Goal: Use online tool/utility: Utilize a website feature to perform a specific function

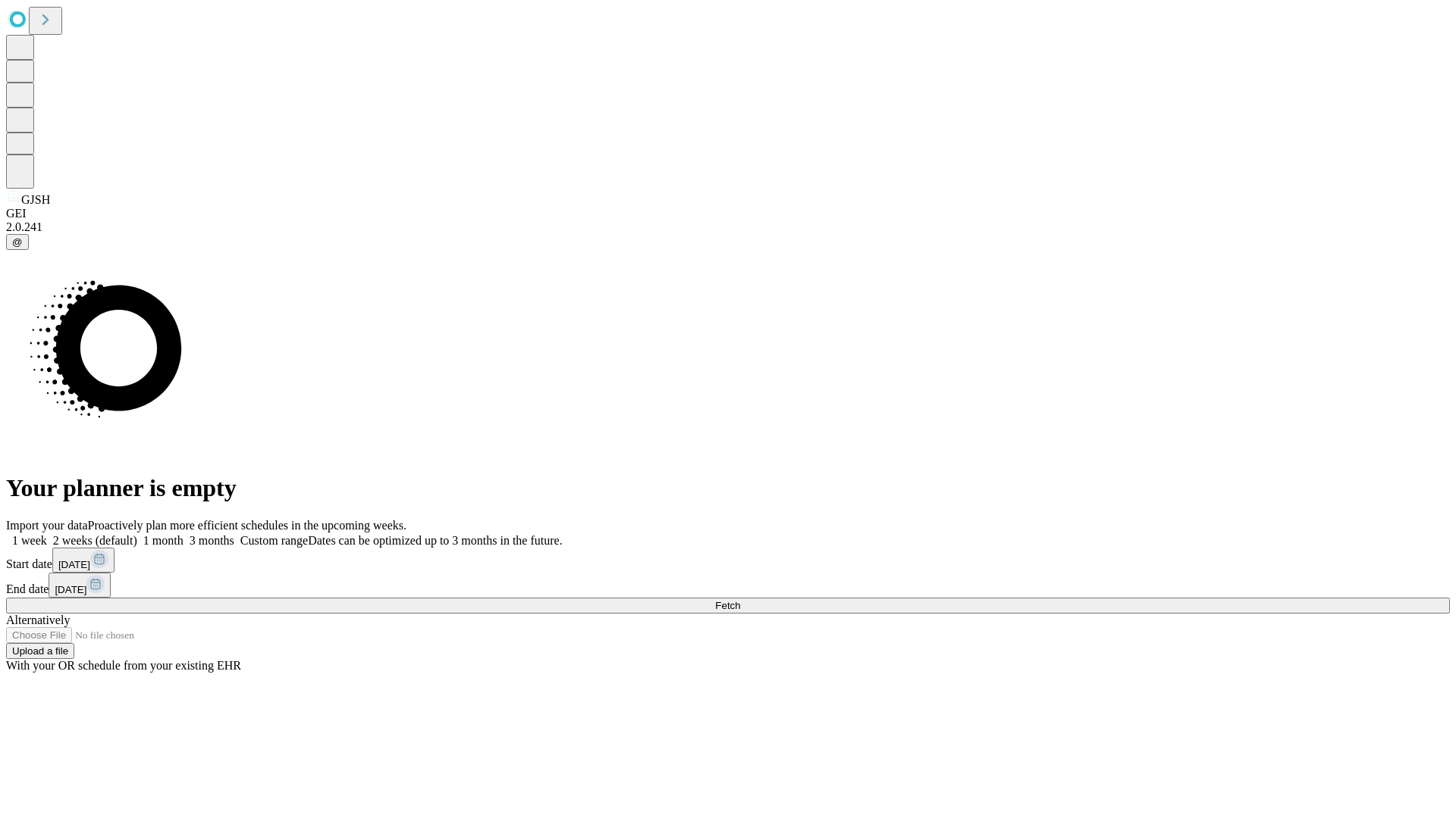
click at [740, 600] on span "Fetch" at bounding box center [728, 605] width 25 height 12
